Goal: Information Seeking & Learning: Learn about a topic

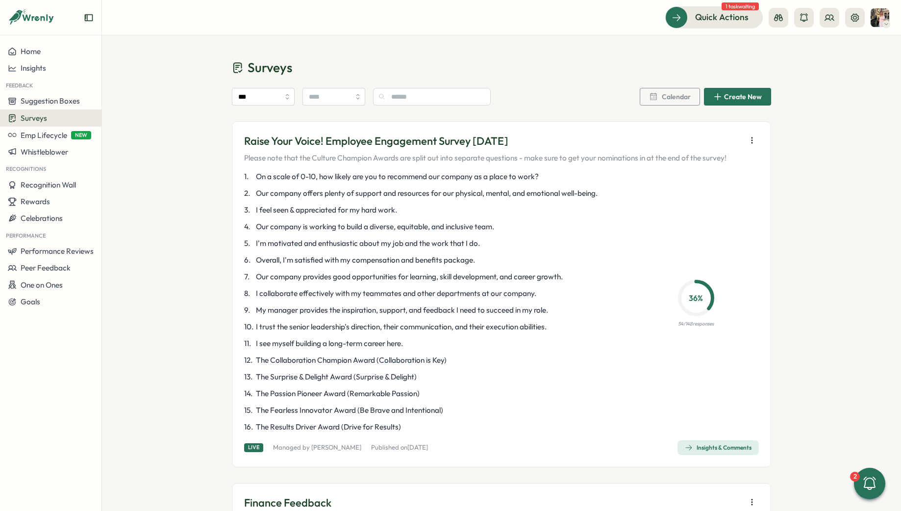
click at [695, 451] on span "Insights & Comments" at bounding box center [718, 447] width 67 height 14
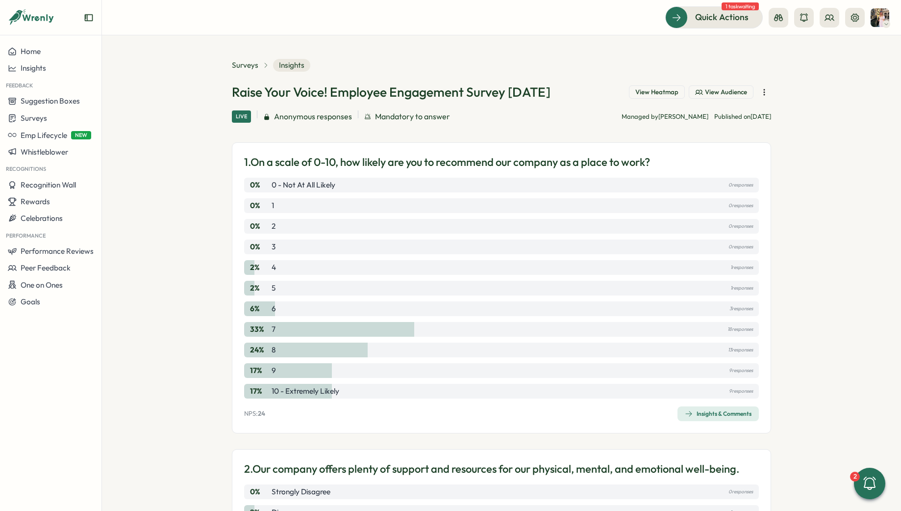
click at [701, 413] on div "Insights & Comments" at bounding box center [718, 414] width 67 height 8
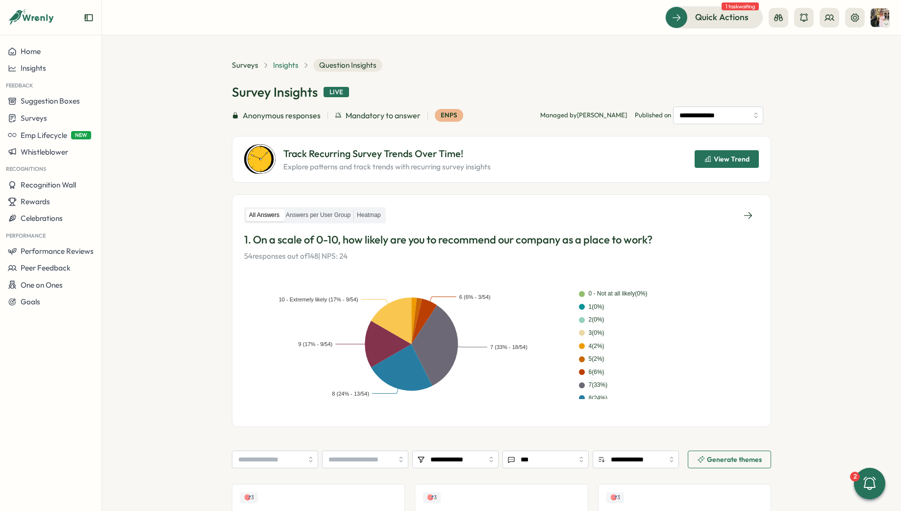
click at [292, 67] on span "Insights" at bounding box center [286, 65] width 26 height 11
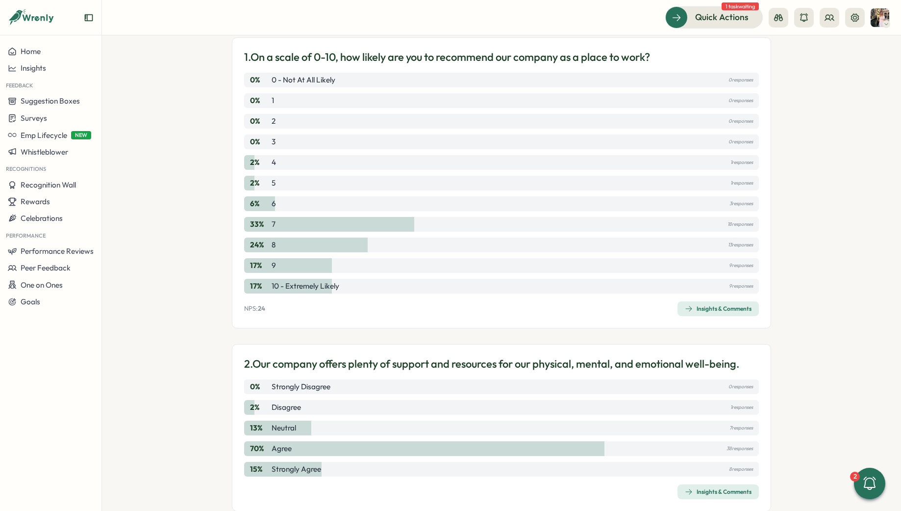
scroll to position [321, 0]
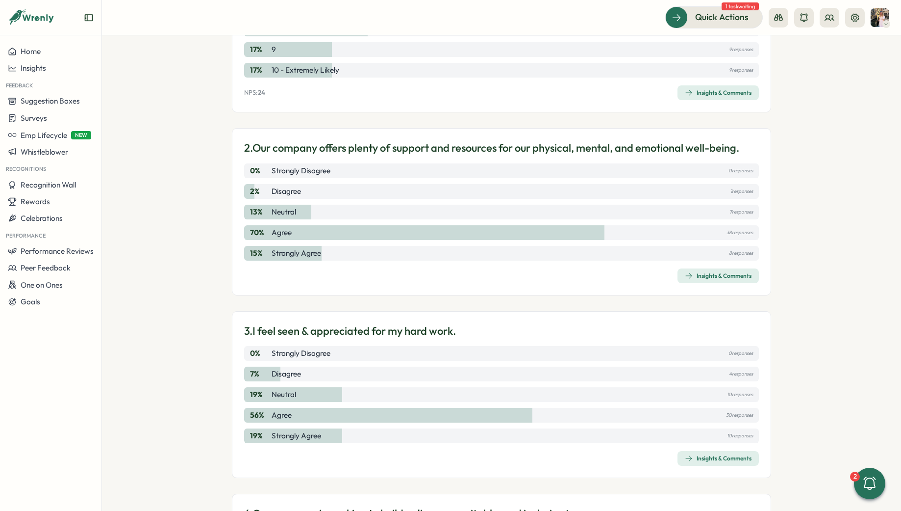
click at [717, 280] on span "Insights & Comments" at bounding box center [718, 276] width 67 height 14
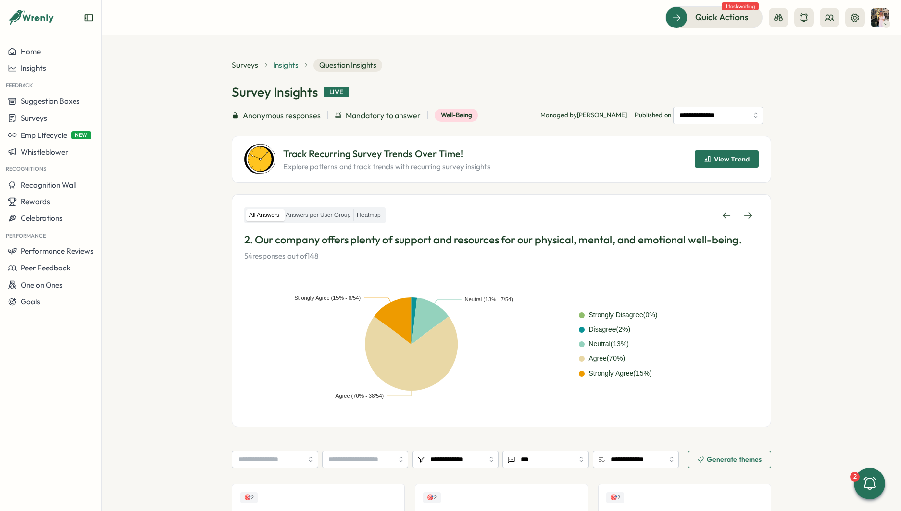
click at [278, 69] on span "Insights" at bounding box center [286, 65] width 26 height 11
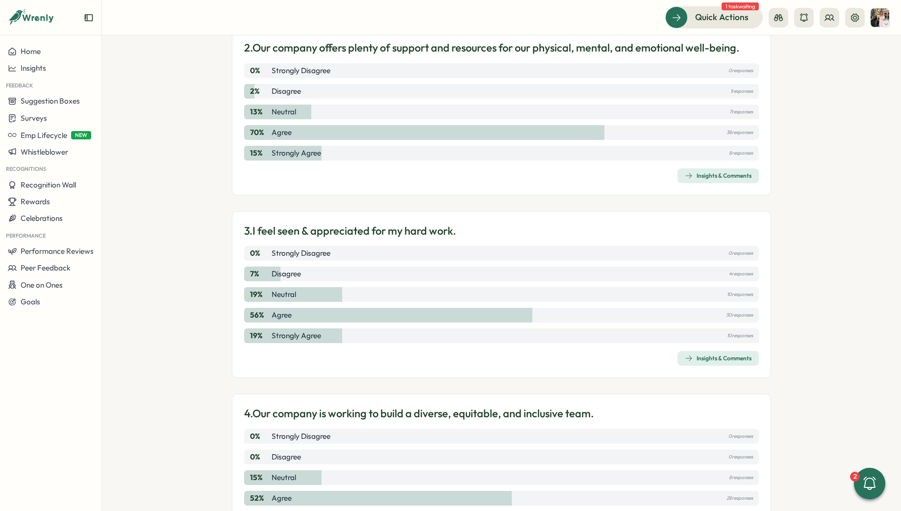
scroll to position [769, 0]
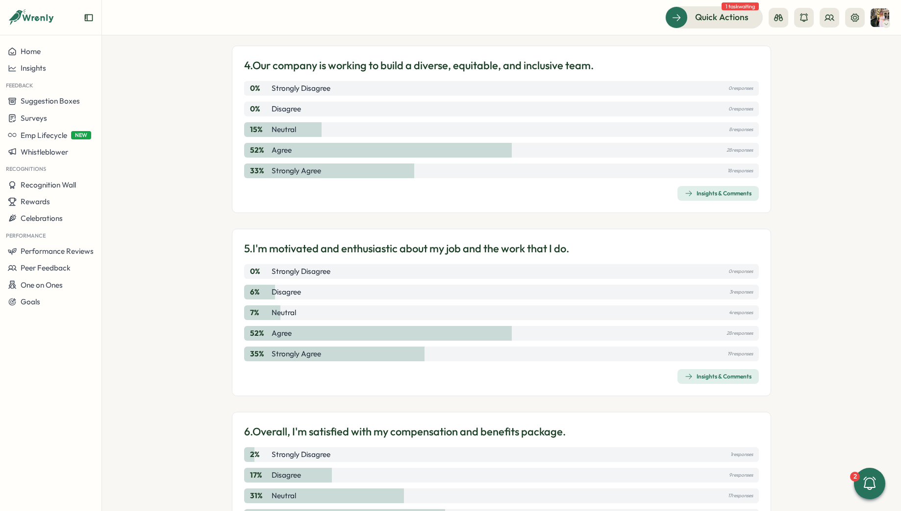
click at [701, 371] on span "Insights & Comments" at bounding box center [718, 376] width 67 height 14
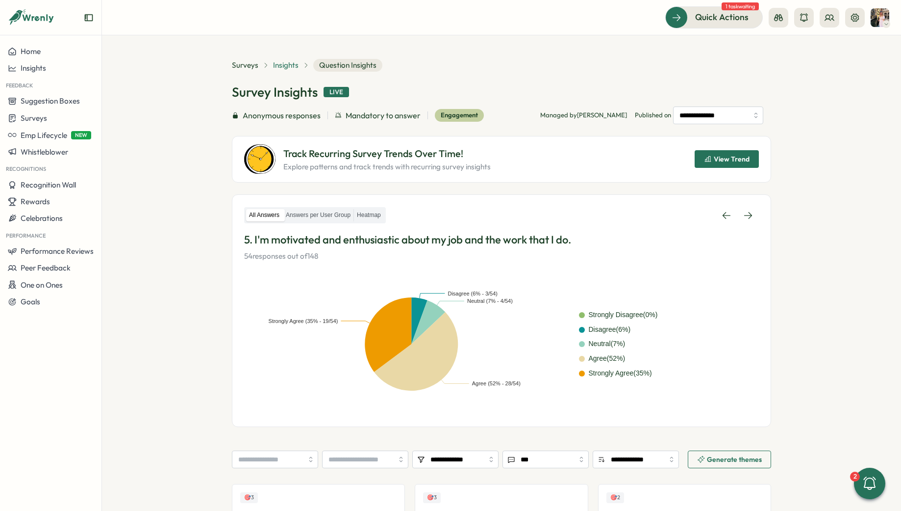
click at [282, 60] on span "Insights" at bounding box center [286, 65] width 26 height 11
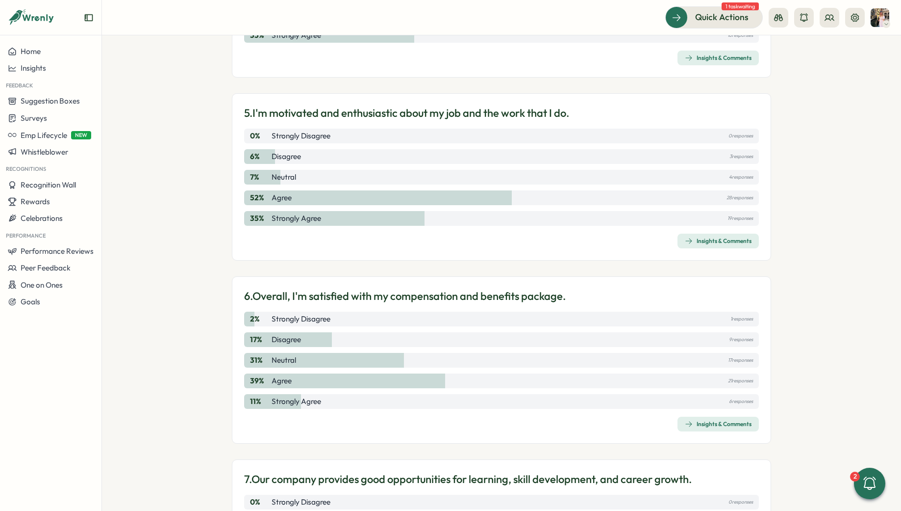
scroll to position [1024, 0]
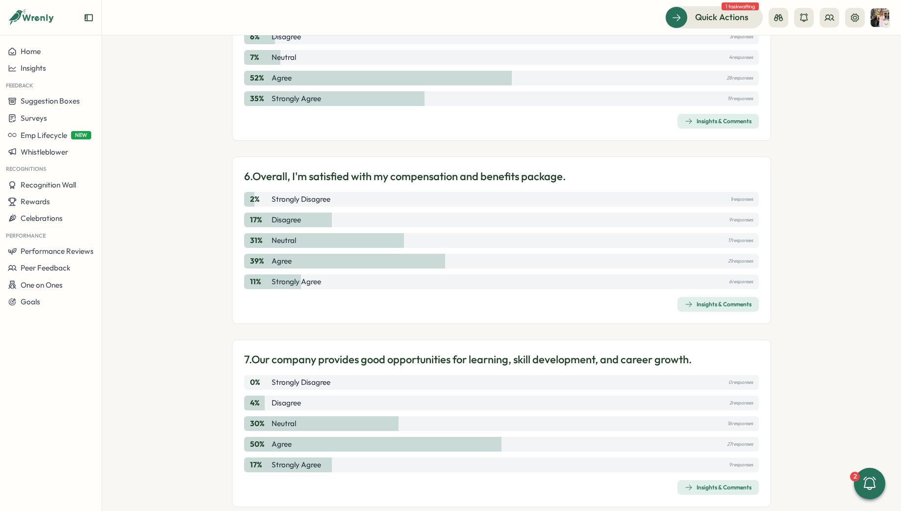
click at [713, 303] on div "Insights & Comments" at bounding box center [718, 304] width 67 height 8
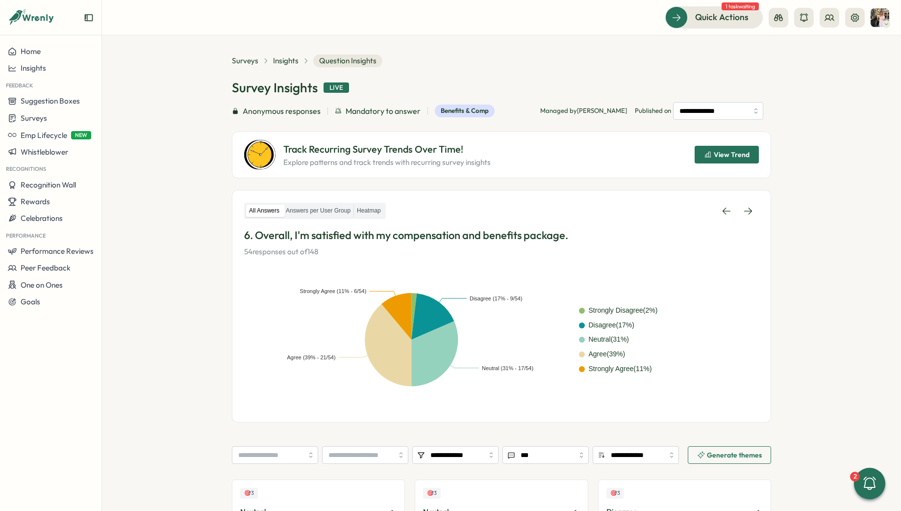
scroll to position [5, 0]
click at [282, 62] on span "Insights" at bounding box center [286, 60] width 26 height 11
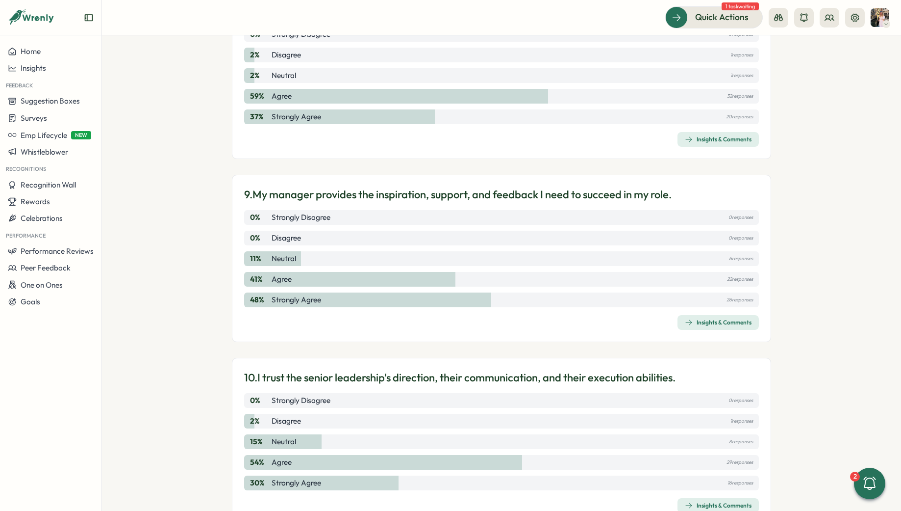
scroll to position [1566, 0]
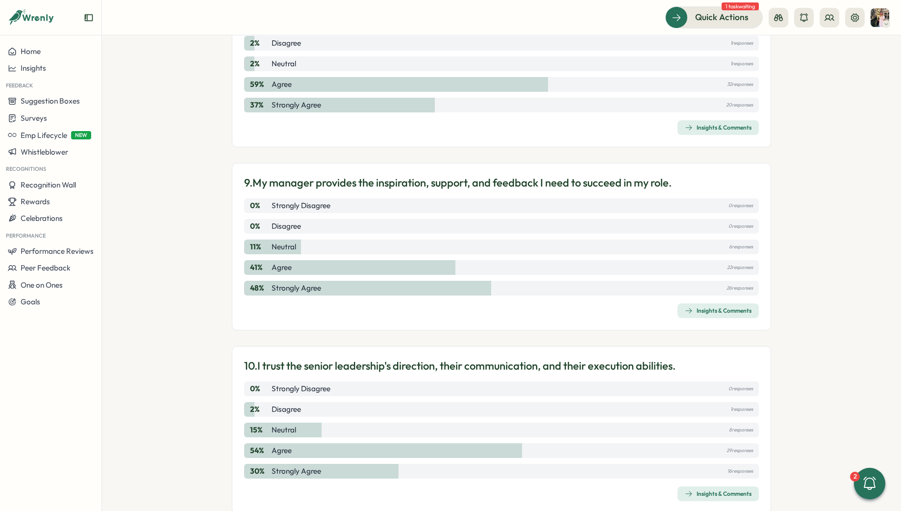
click at [715, 320] on div "9. My manager provides the inspiration, support, and feedback I need to succeed…" at bounding box center [502, 246] width 540 height 167
click at [715, 313] on div "Insights & Comments" at bounding box center [718, 311] width 67 height 8
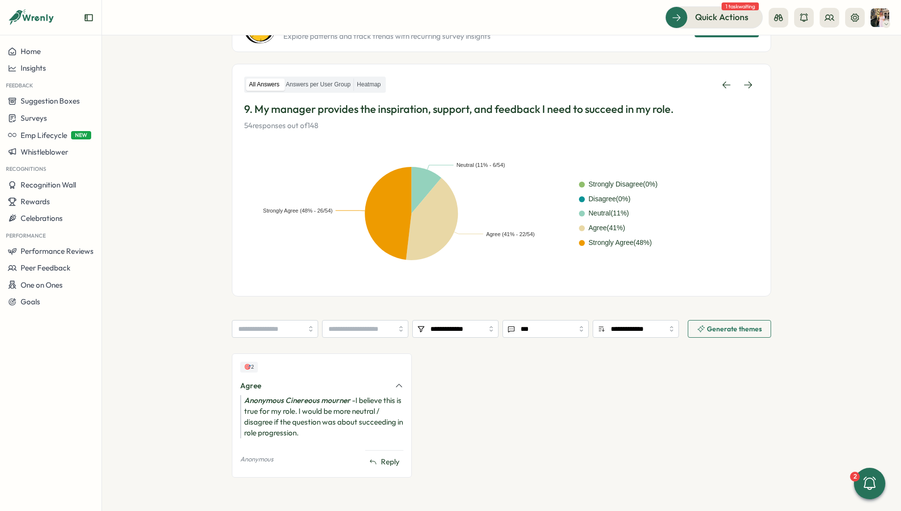
scroll to position [123, 0]
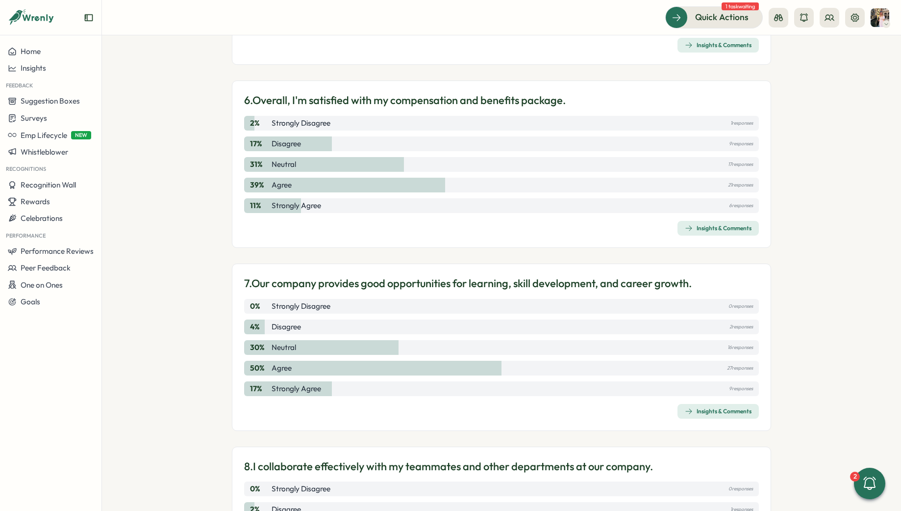
scroll to position [1617, 0]
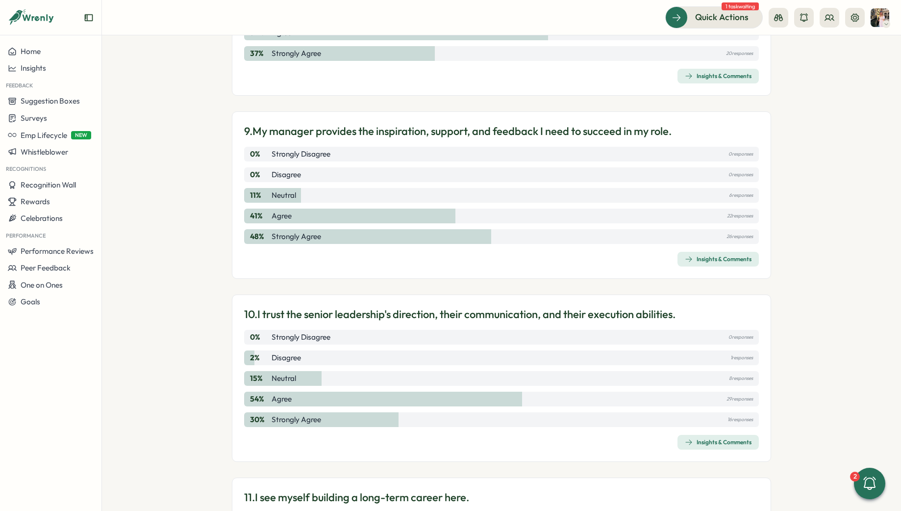
click at [712, 440] on div "Insights & Comments" at bounding box center [718, 442] width 67 height 8
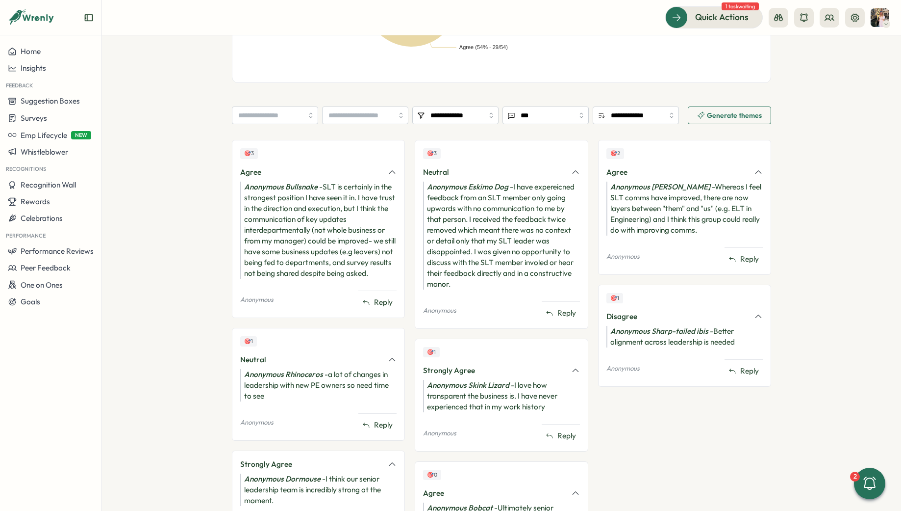
scroll to position [339, 0]
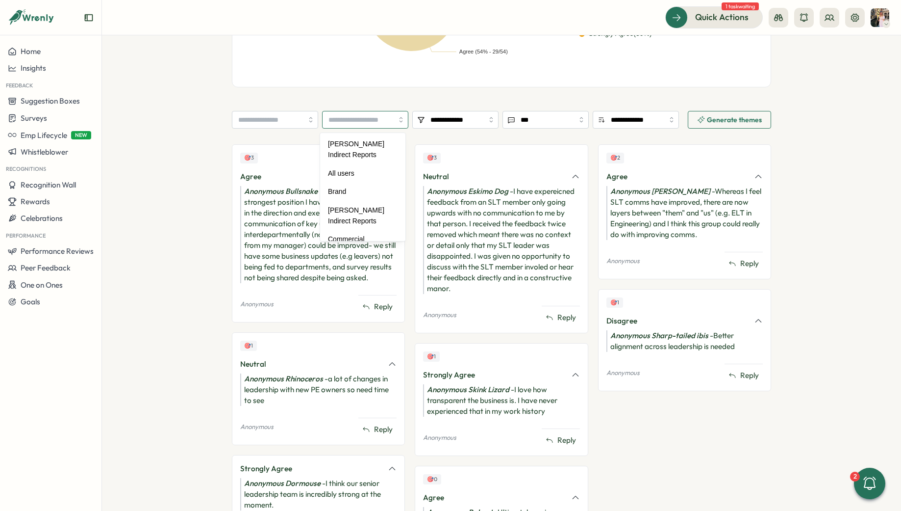
click at [381, 121] on input "search" at bounding box center [365, 120] width 86 height 18
type input "*****"
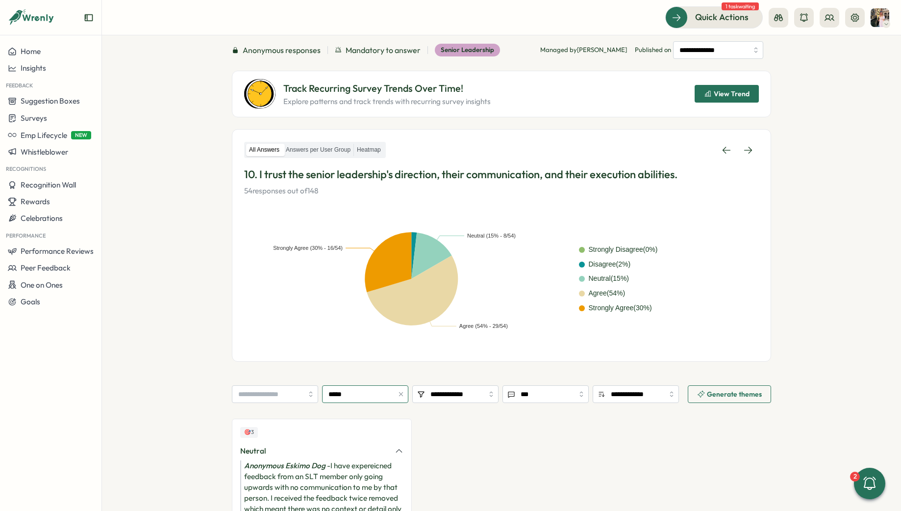
scroll to position [0, 0]
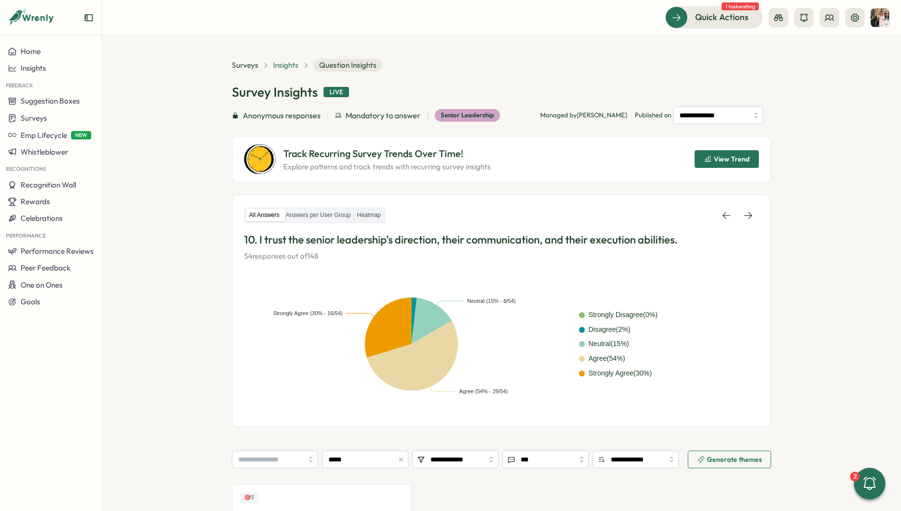
click at [292, 64] on span "Insights" at bounding box center [286, 65] width 26 height 11
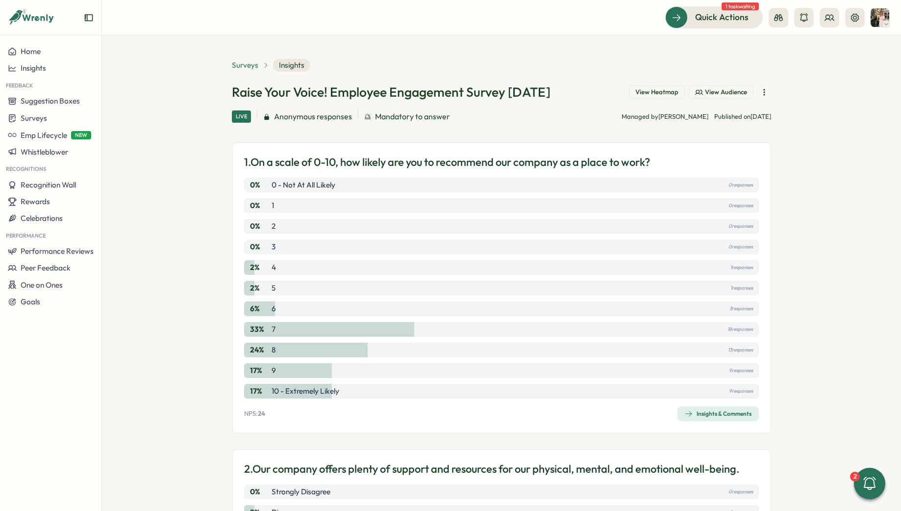
click at [232, 65] on span "Surveys" at bounding box center [245, 65] width 26 height 11
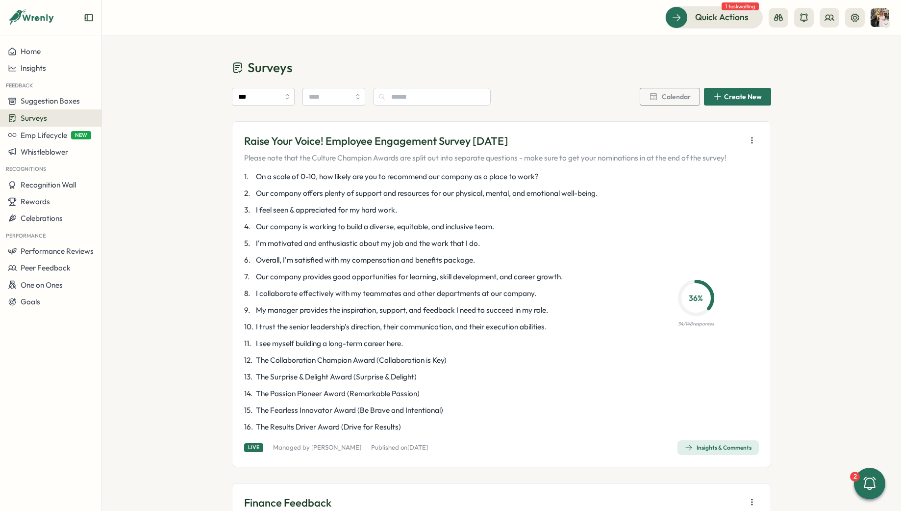
scroll to position [11, 0]
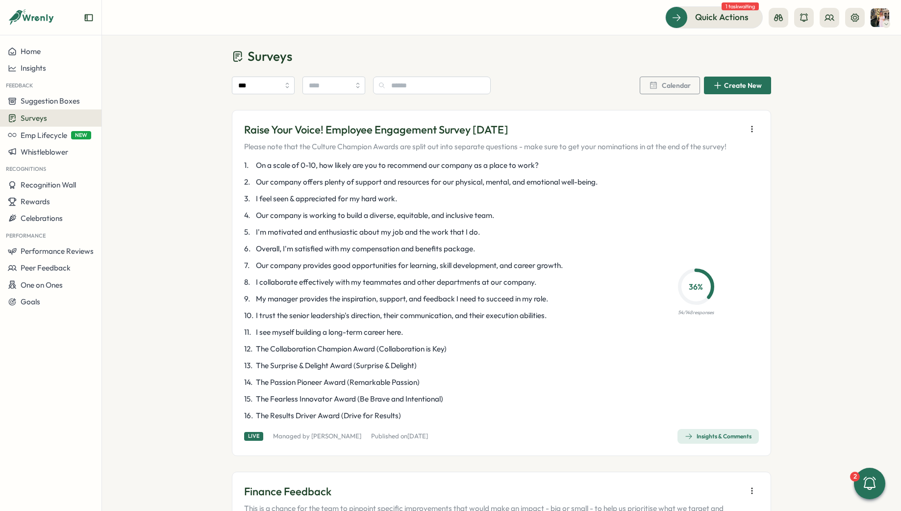
click at [752, 131] on icon "button" at bounding box center [752, 129] width 10 height 10
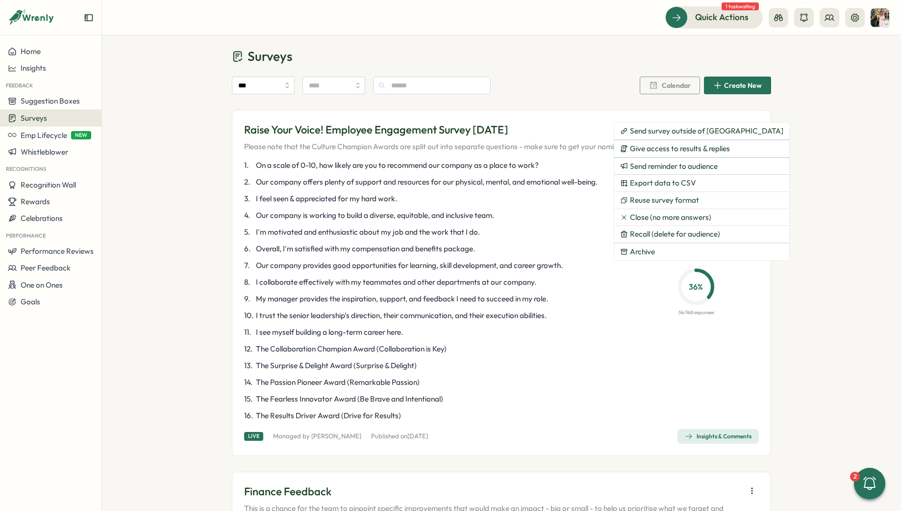
click at [649, 337] on div "1 . On a scale of 0-10, how likely are you to recommend our company as a place …" at bounding box center [501, 290] width 515 height 261
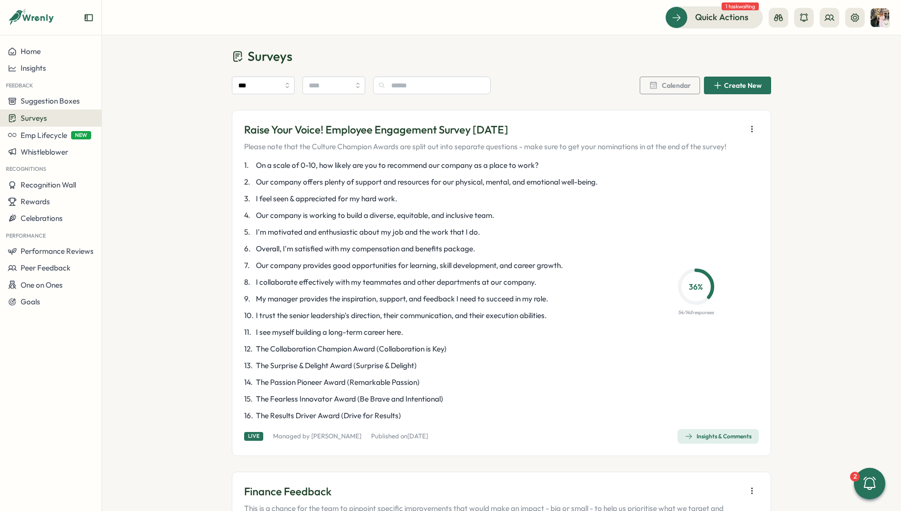
click at [701, 438] on div "Insights & Comments" at bounding box center [718, 436] width 67 height 8
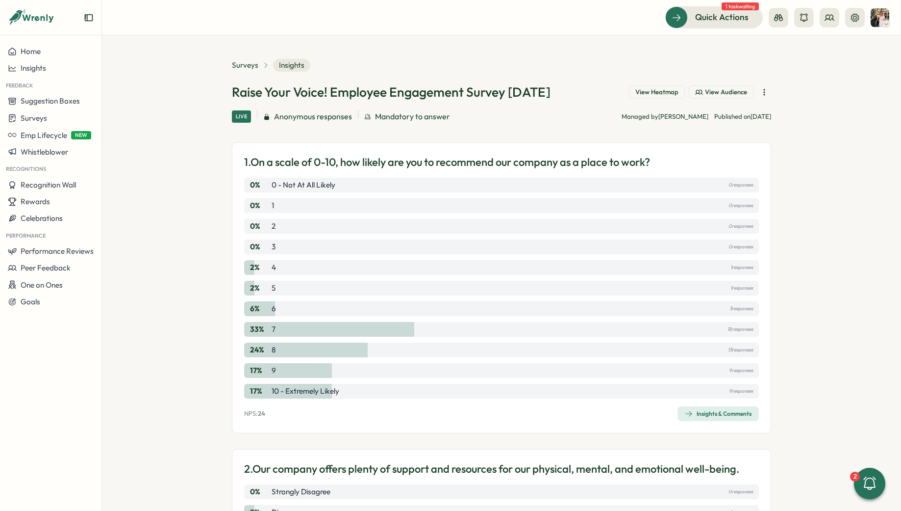
click at [714, 95] on span "View Audience" at bounding box center [726, 92] width 42 height 9
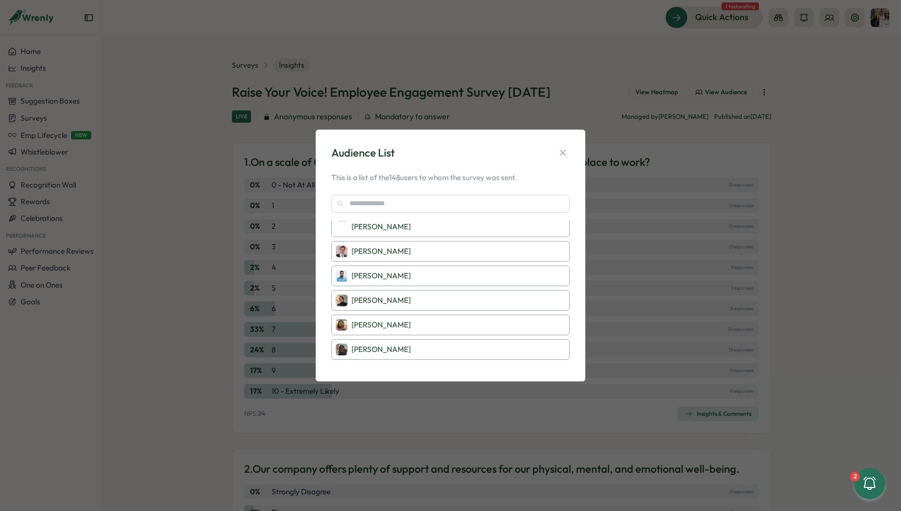
scroll to position [55, 0]
click at [687, 295] on div "Audience List This is a list of the 148 users to whom the survey was sent. [PER…" at bounding box center [450, 255] width 901 height 511
click at [564, 147] on button "button" at bounding box center [563, 153] width 14 height 14
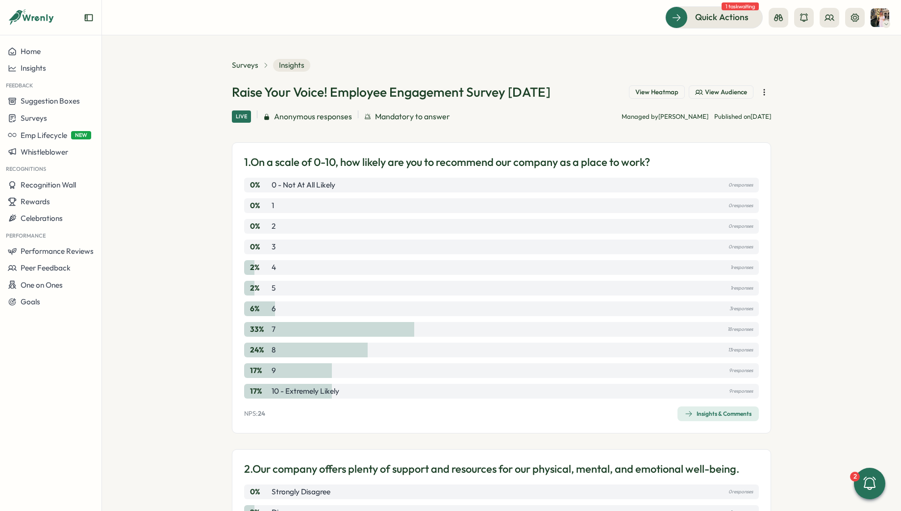
click at [773, 88] on section "Surveys Insights Raise Your Voice! Employee Engagement Survey [DATE] View Heatm…" at bounding box center [501, 272] width 799 height 475
click at [747, 98] on button "View Audience" at bounding box center [721, 92] width 65 height 14
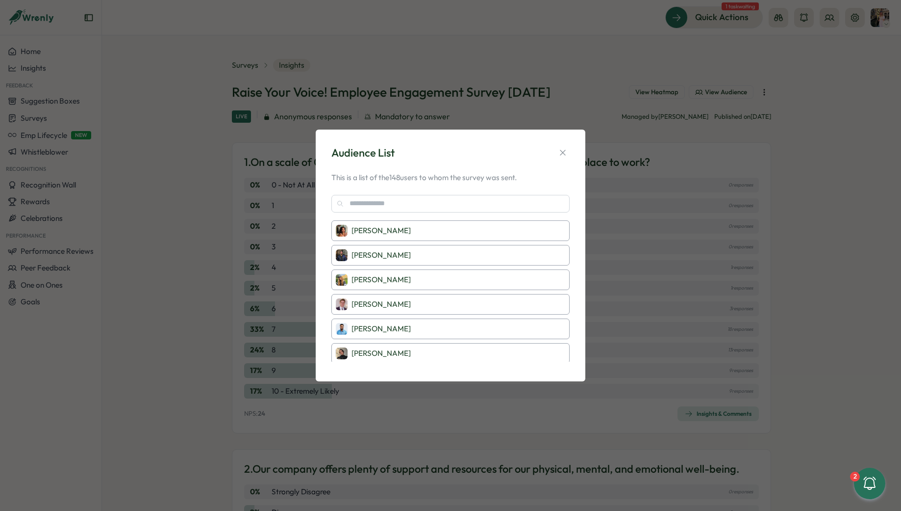
click at [745, 96] on div "Audience List This is a list of the 148 users to whom the survey was sent. [PER…" at bounding box center [450, 255] width 901 height 511
click at [557, 150] on button "button" at bounding box center [563, 153] width 14 height 14
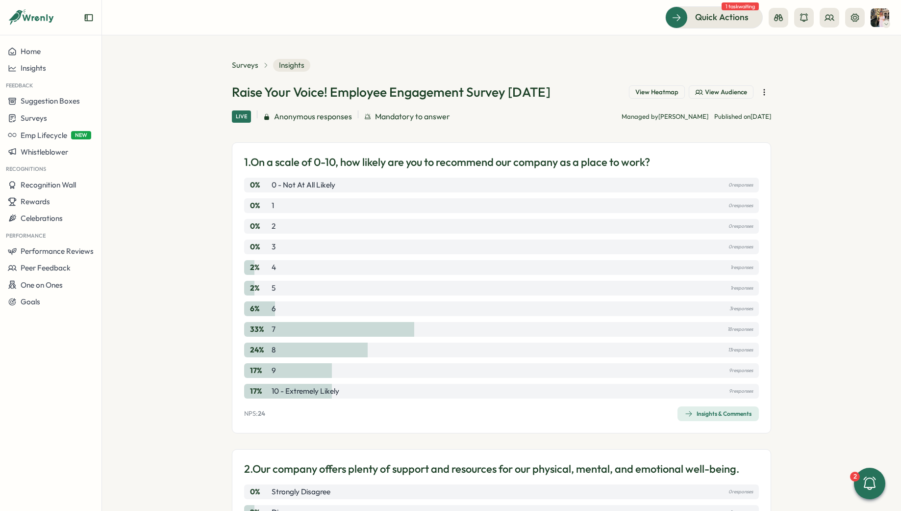
click at [764, 89] on icon "button" at bounding box center [765, 92] width 10 height 10
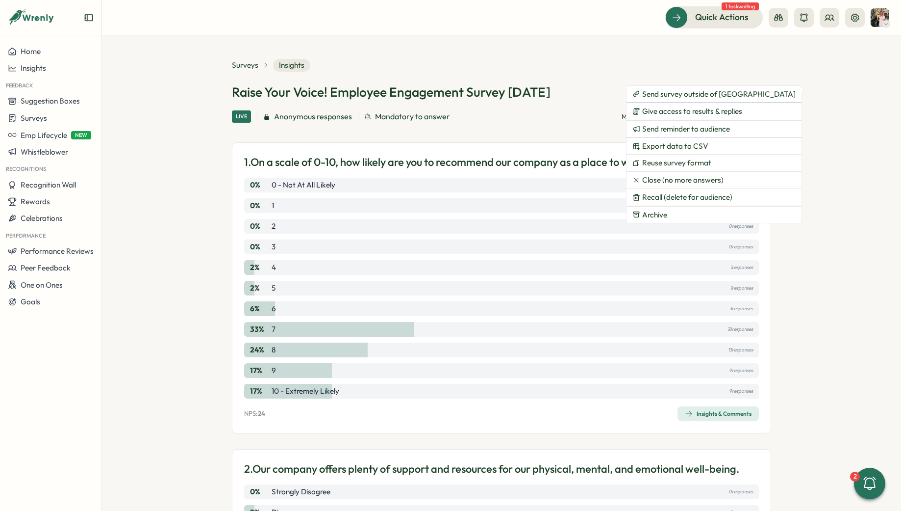
click at [790, 95] on section "Surveys Insights Raise Your Voice! Employee Engagement Survey [DATE] View Heatm…" at bounding box center [501, 272] width 799 height 475
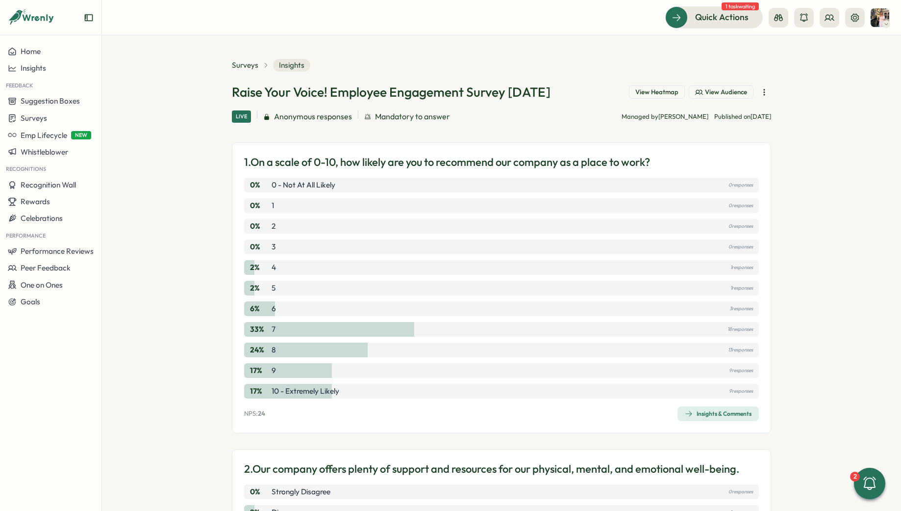
click at [652, 95] on span "View Heatmap" at bounding box center [657, 92] width 43 height 9
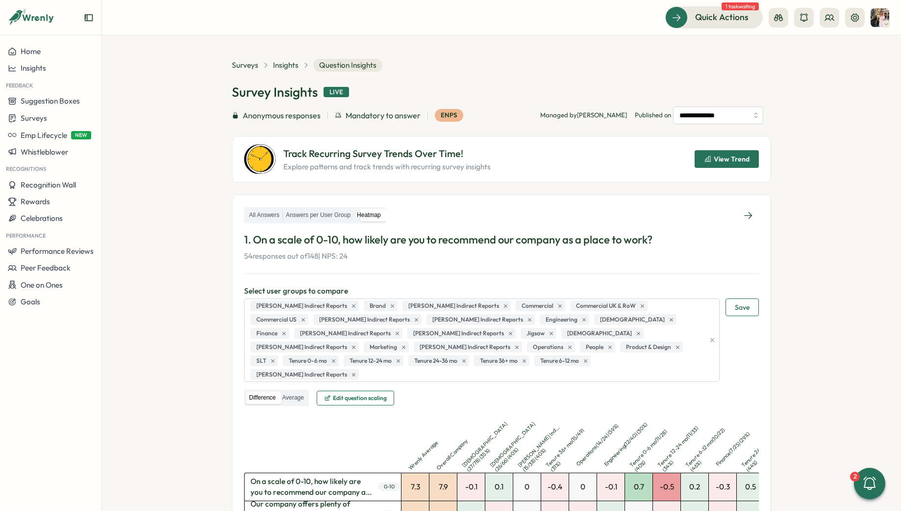
click at [716, 158] on span "View Trend" at bounding box center [732, 158] width 36 height 7
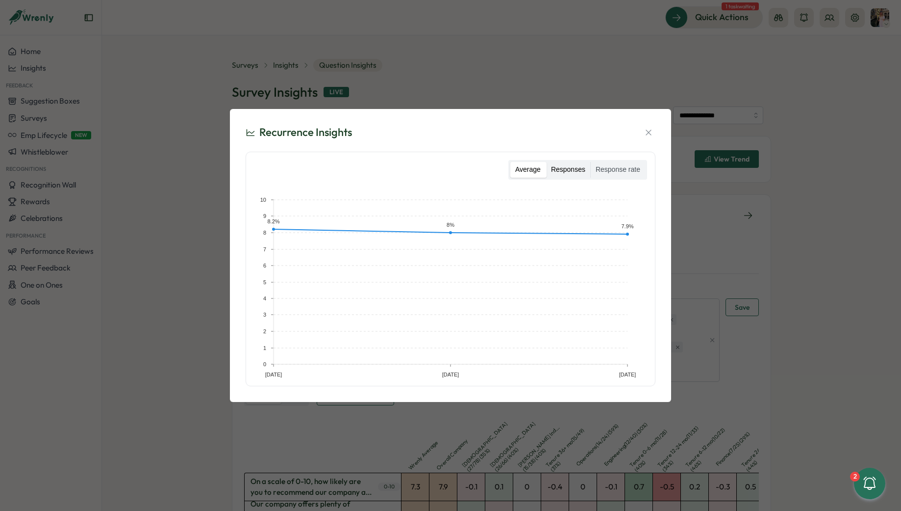
click at [566, 167] on label "Responses" at bounding box center [568, 170] width 44 height 16
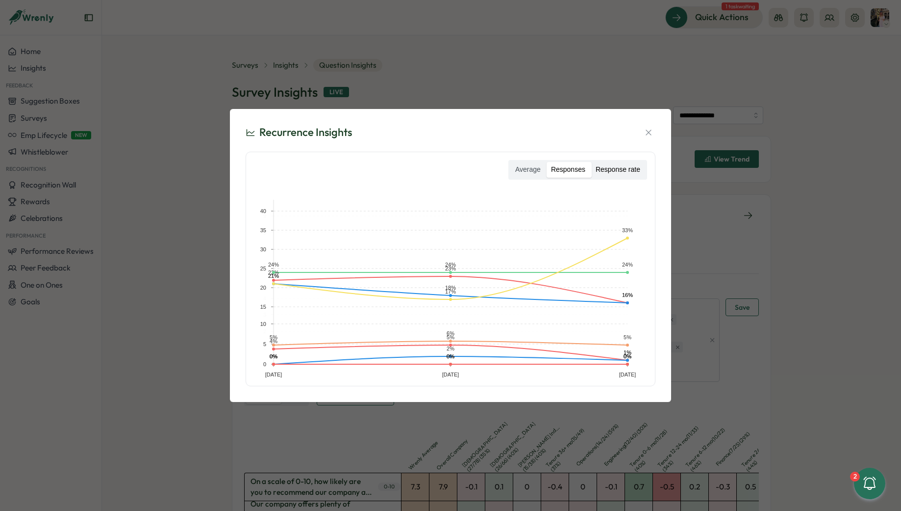
click at [610, 167] on label "Response rate" at bounding box center [618, 170] width 54 height 16
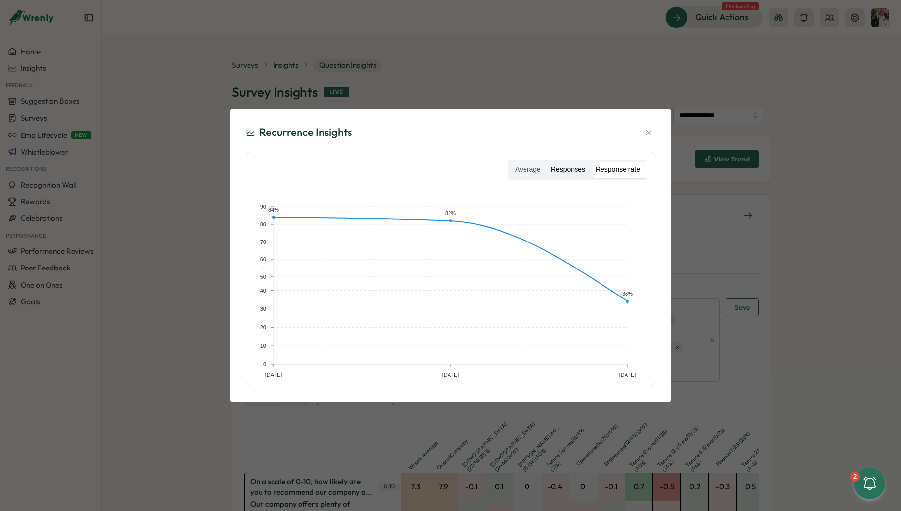
click at [572, 167] on label "Responses" at bounding box center [568, 170] width 44 height 16
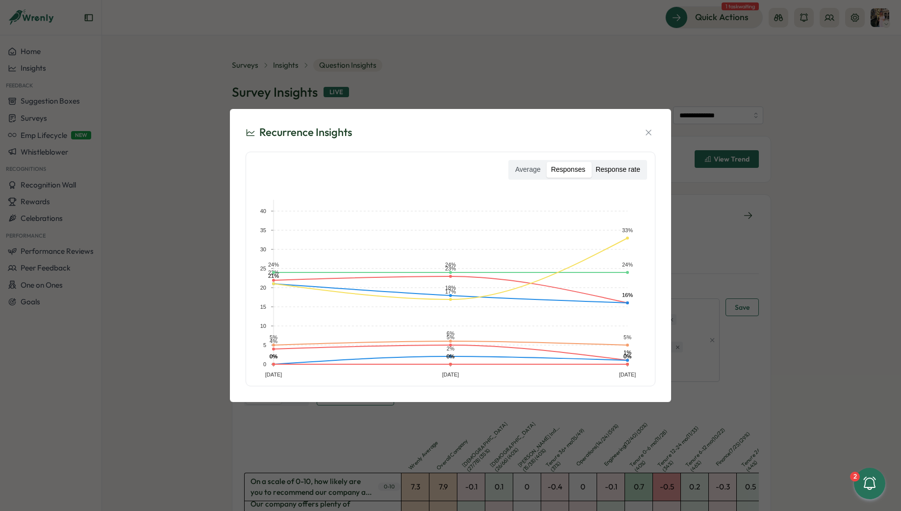
click at [627, 171] on label "Response rate" at bounding box center [618, 170] width 54 height 16
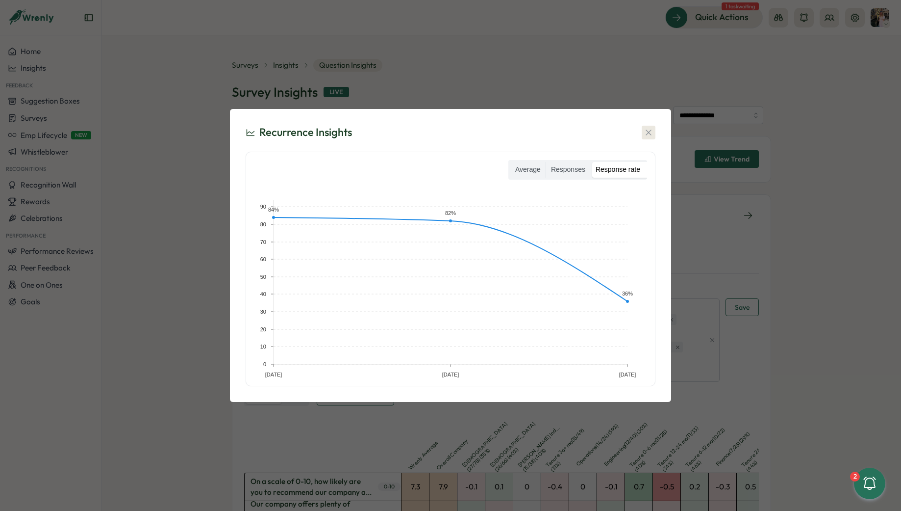
click at [651, 129] on icon "button" at bounding box center [649, 133] width 10 height 10
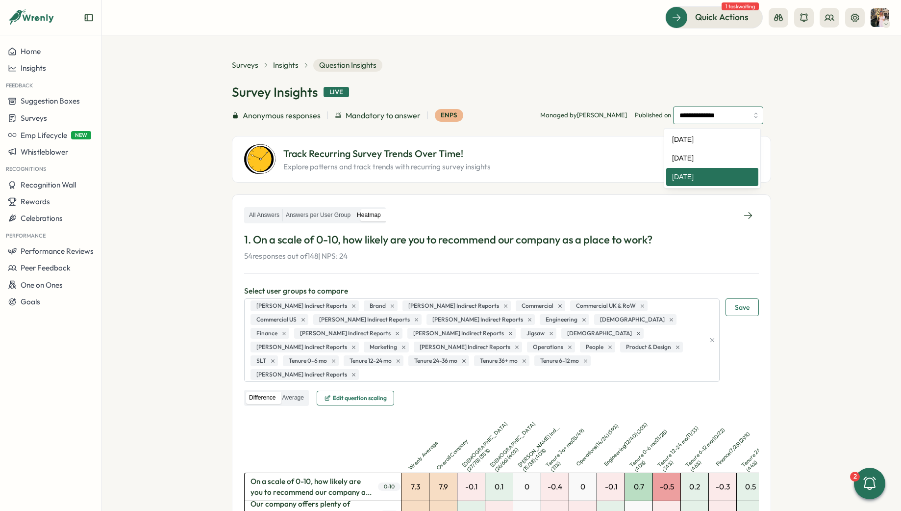
click at [720, 107] on input "**********" at bounding box center [718, 115] width 90 height 18
click at [723, 80] on div "**********" at bounding box center [502, 121] width 540 height 124
click at [282, 60] on span "Insights" at bounding box center [286, 65] width 26 height 11
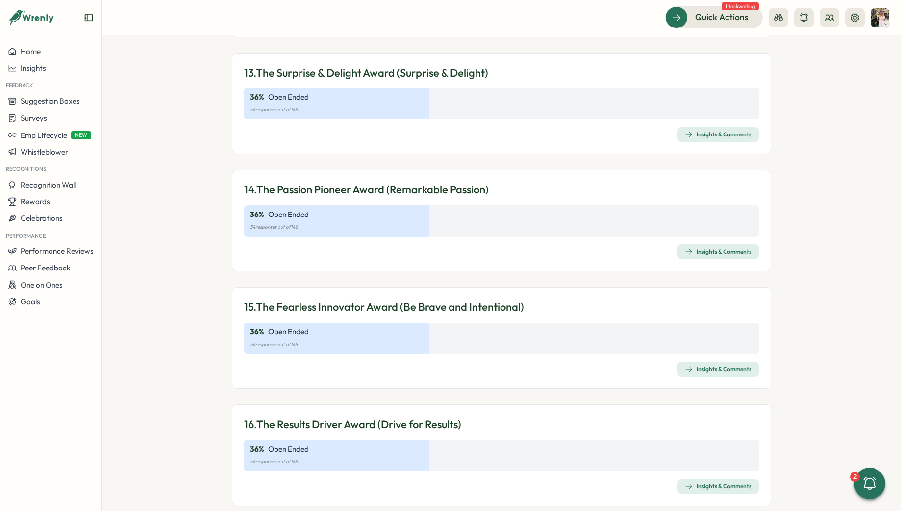
scroll to position [2360, 0]
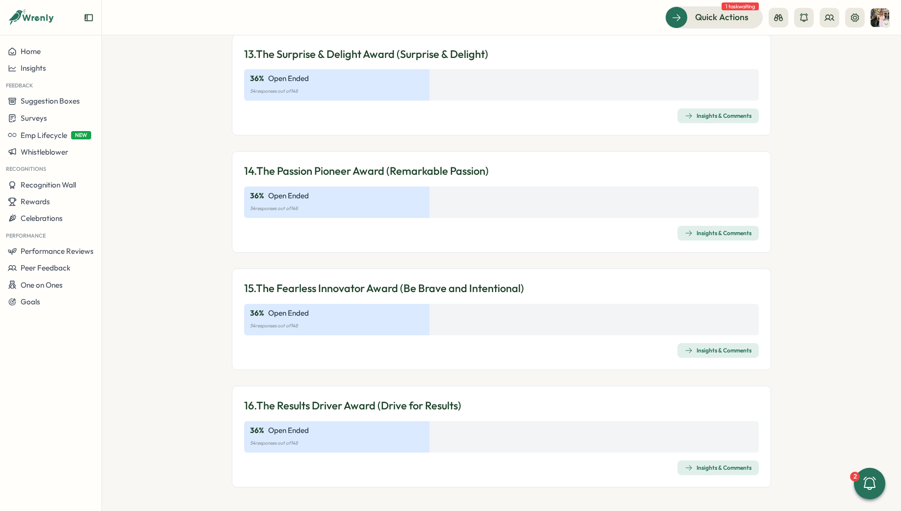
click at [709, 124] on div "13. The Surprise & Delight Award (Surprise & Delight) 36 % Open Ended 54 respon…" at bounding box center [502, 85] width 540 height 102
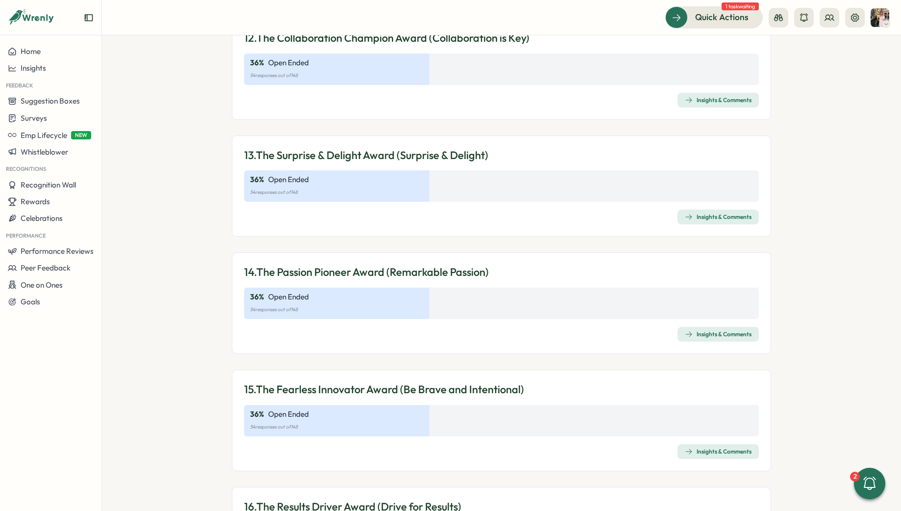
scroll to position [2260, 0]
click at [706, 94] on span "Insights & Comments" at bounding box center [718, 99] width 67 height 14
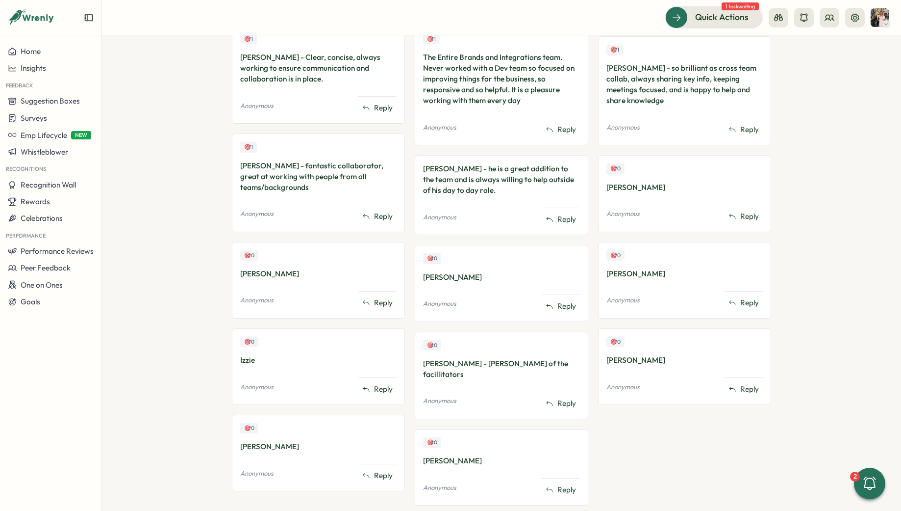
scroll to position [434, 0]
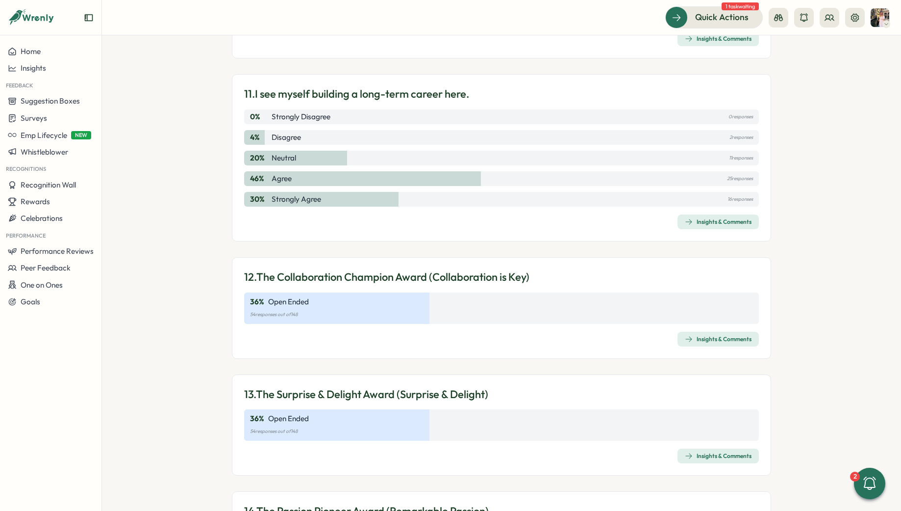
scroll to position [2352, 0]
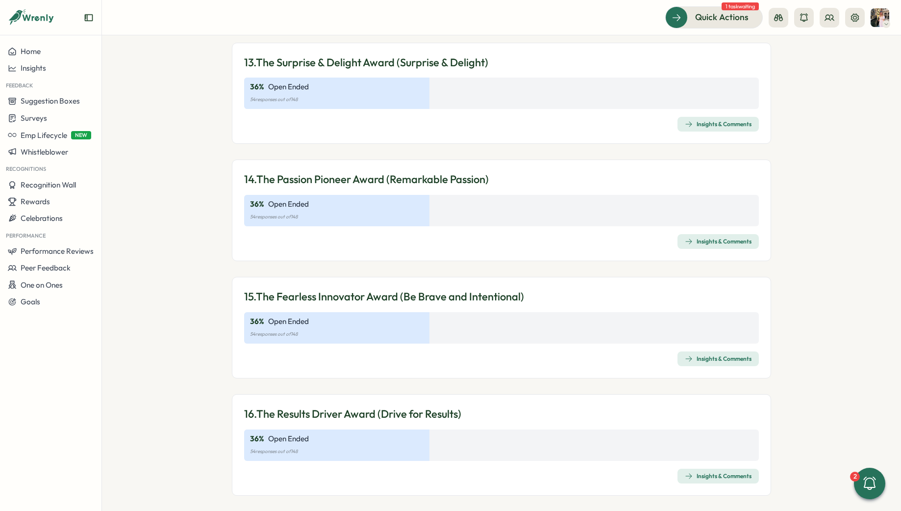
click at [697, 234] on span "Insights & Comments" at bounding box center [718, 241] width 67 height 14
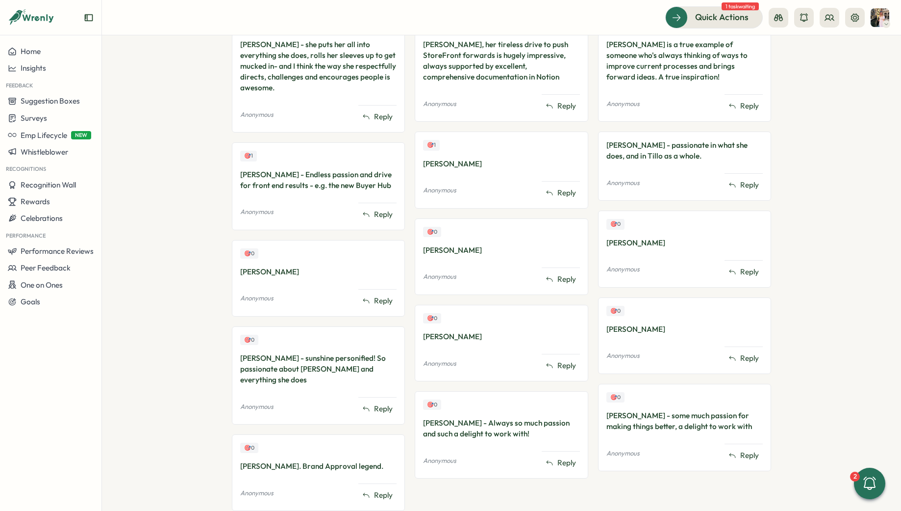
scroll to position [347, 0]
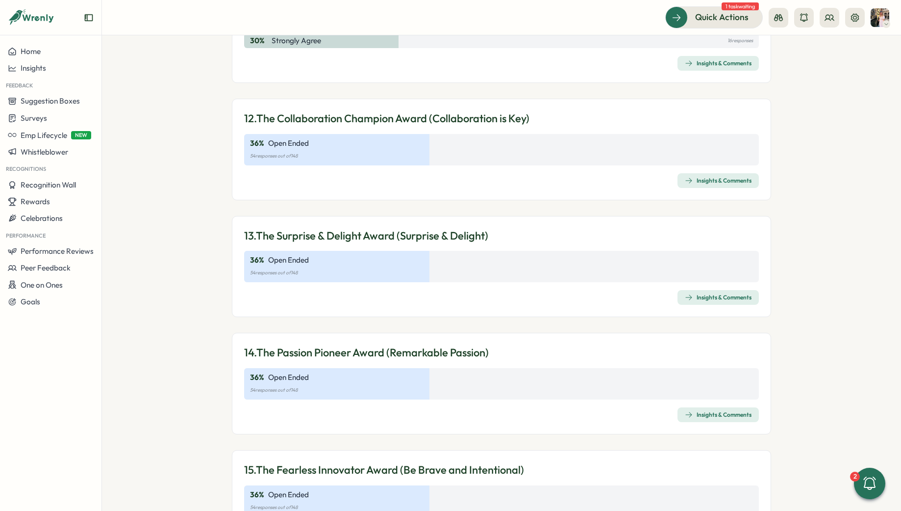
scroll to position [2360, 0]
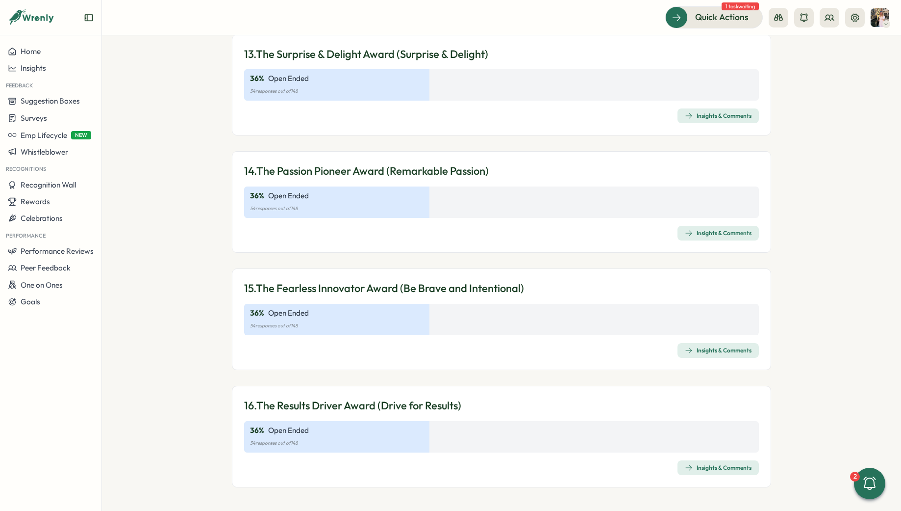
click at [723, 468] on div "Insights & Comments" at bounding box center [718, 468] width 67 height 8
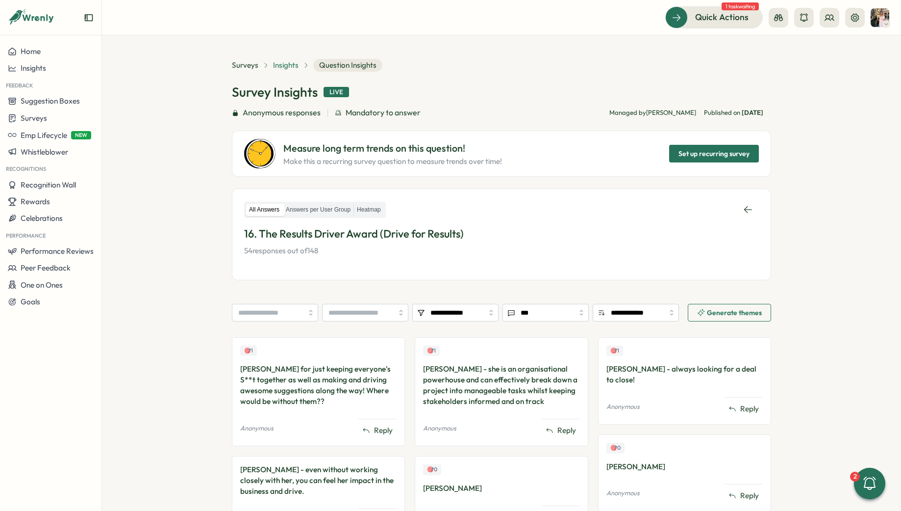
click at [280, 64] on span "Insights" at bounding box center [286, 65] width 26 height 11
